Goal: Task Accomplishment & Management: Manage account settings

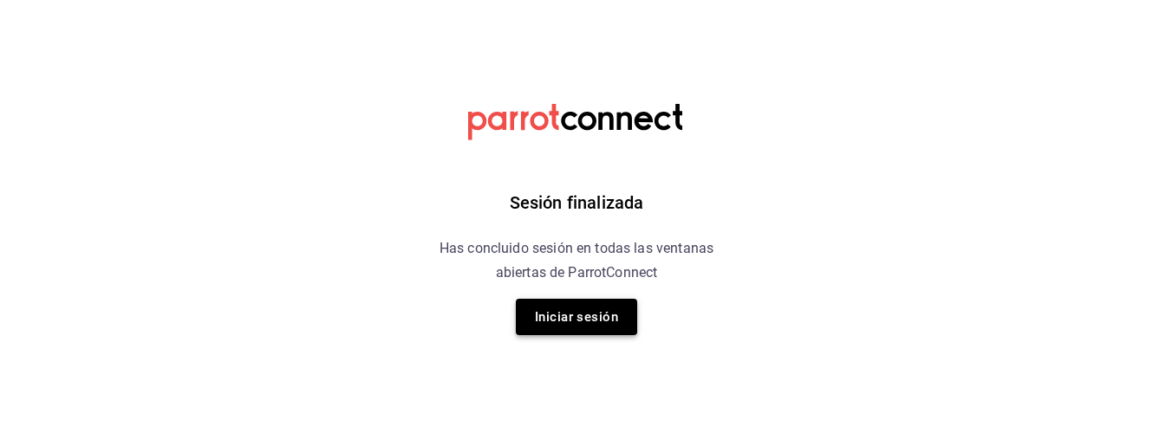
click at [618, 327] on button "Iniciar sesión" at bounding box center [576, 317] width 121 height 36
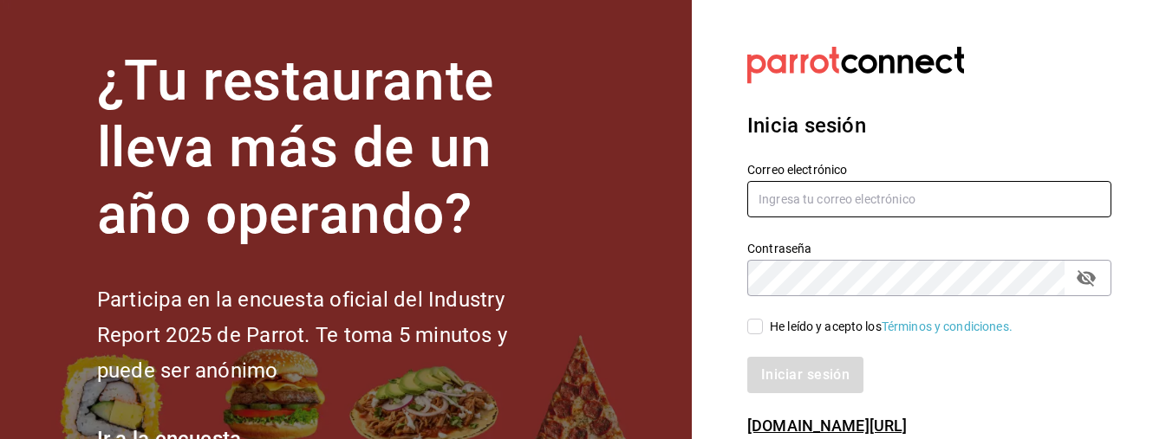
type input "[PERSON_NAME][EMAIL_ADDRESS][DOMAIN_NAME]"
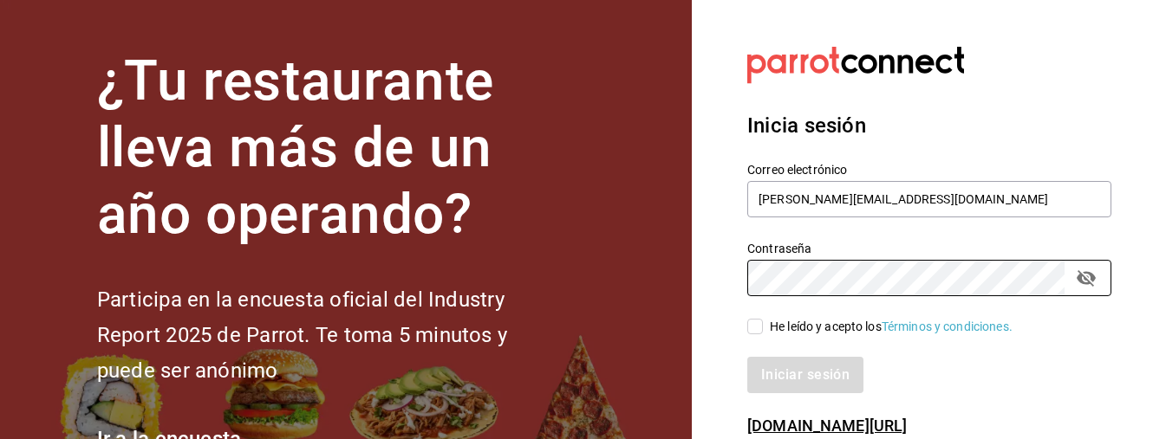
click at [759, 328] on input "He leído y acepto los Términos y condiciones." at bounding box center [755, 327] width 16 height 16
checkbox input "true"
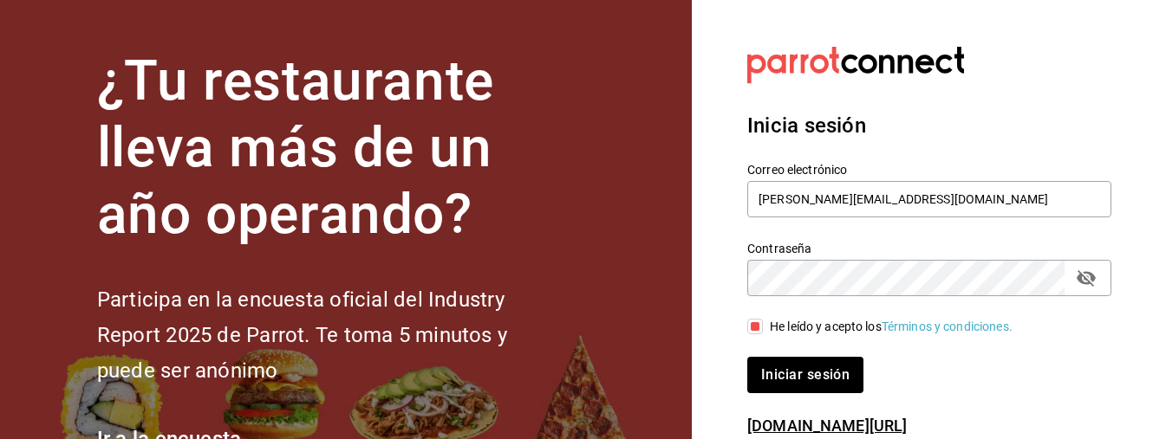
click at [830, 398] on div "Inicia sesión Correo electrónico [PERSON_NAME][EMAIL_ADDRESS][DOMAIN_NAME] Cont…" at bounding box center [929, 251] width 364 height 325
click at [830, 389] on button "Iniciar sesión" at bounding box center [806, 375] width 118 height 36
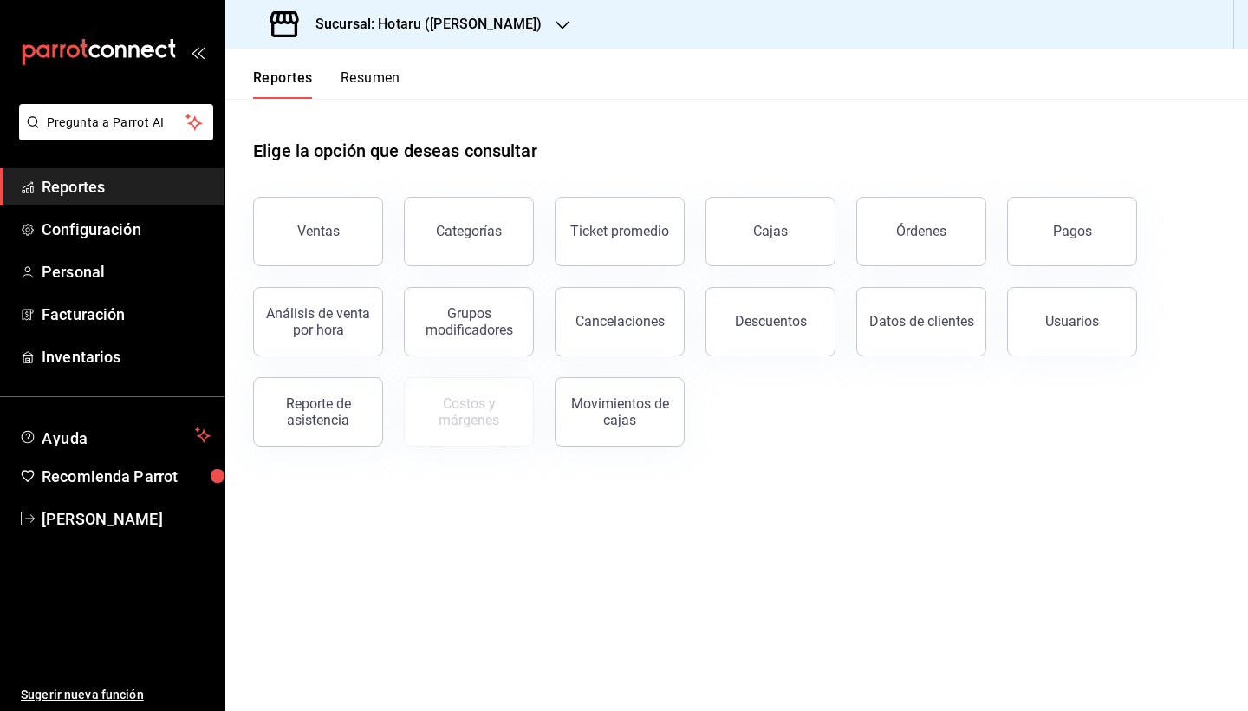
click at [397, 233] on div "Categorías" at bounding box center [458, 221] width 151 height 90
click at [466, 150] on h1 "Elige la opción que deseas consultar" at bounding box center [395, 151] width 284 height 26
click at [516, 93] on header "Reportes Resumen" at bounding box center [736, 74] width 1023 height 50
